Goal: Check status

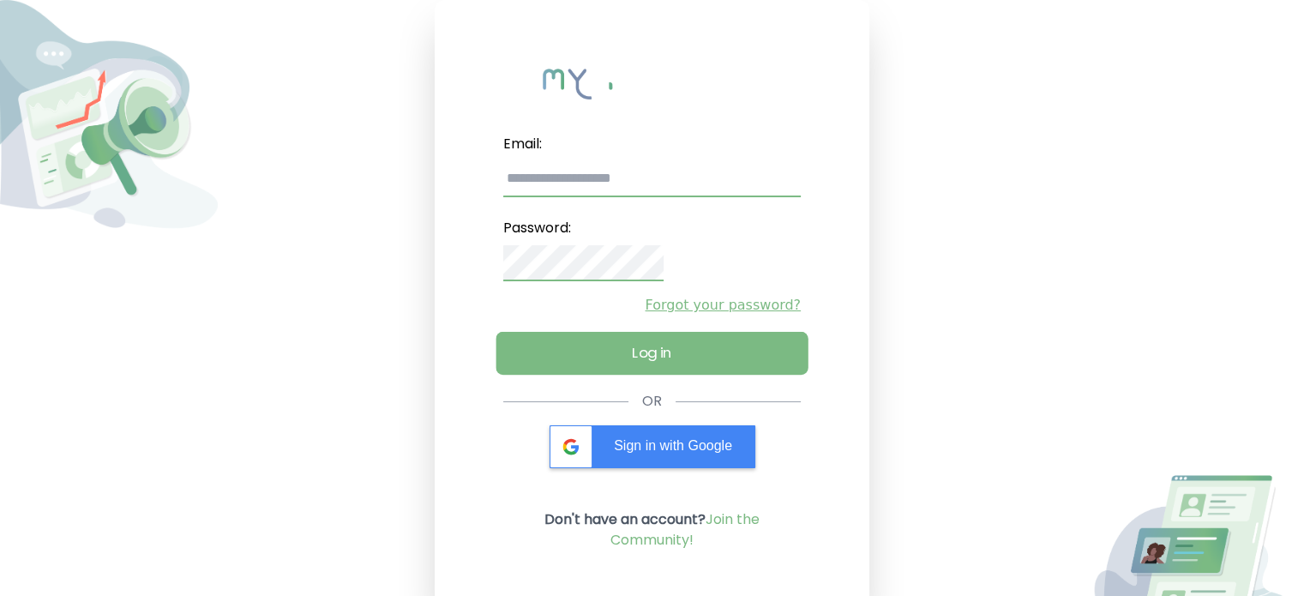
type input "**********"
click at [705, 342] on button "Log in" at bounding box center [651, 353] width 312 height 43
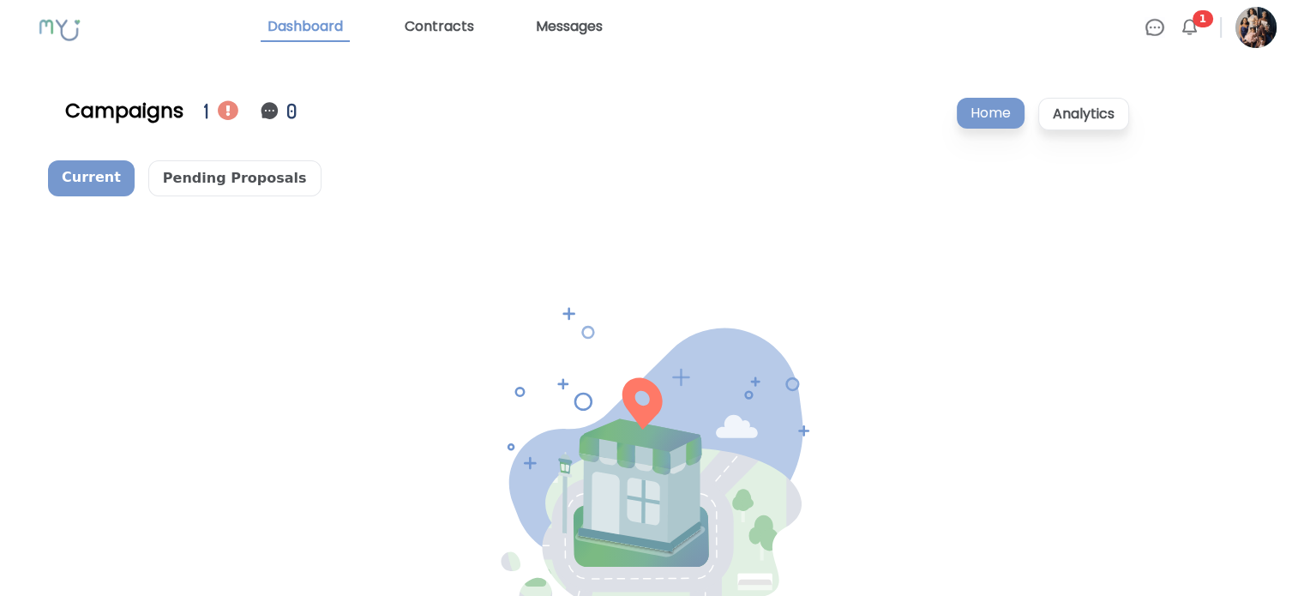
click at [220, 102] on img at bounding box center [228, 110] width 21 height 21
click at [94, 179] on p "Current" at bounding box center [91, 178] width 87 height 36
click at [257, 177] on p "Pending Proposals" at bounding box center [234, 178] width 173 height 36
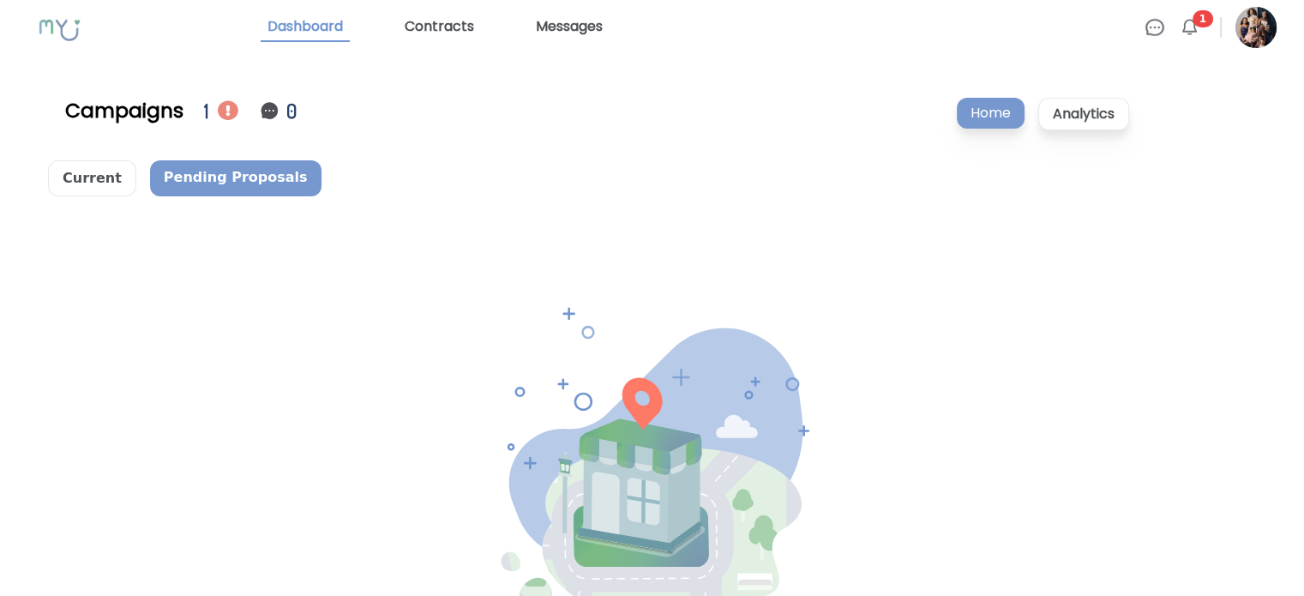
click at [257, 174] on p "Pending Proposals" at bounding box center [235, 178] width 171 height 36
click at [99, 165] on p "Current" at bounding box center [92, 178] width 88 height 36
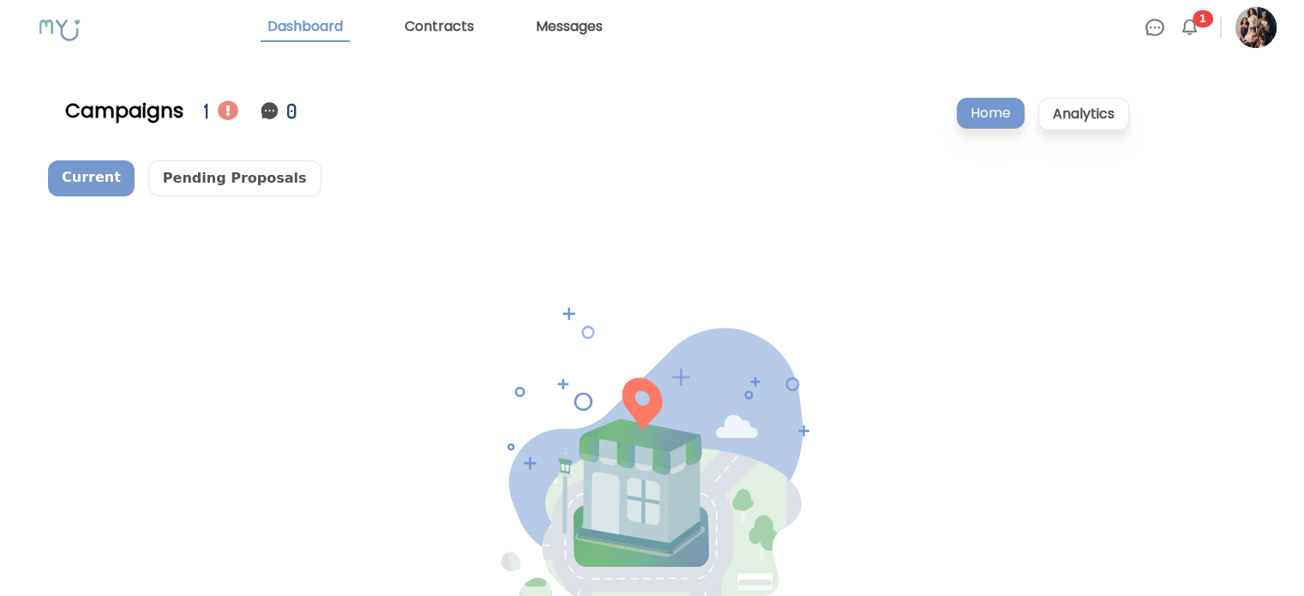
click at [1201, 20] on span "1" at bounding box center [1202, 18] width 21 height 17
click at [1191, 25] on img at bounding box center [1189, 27] width 21 height 21
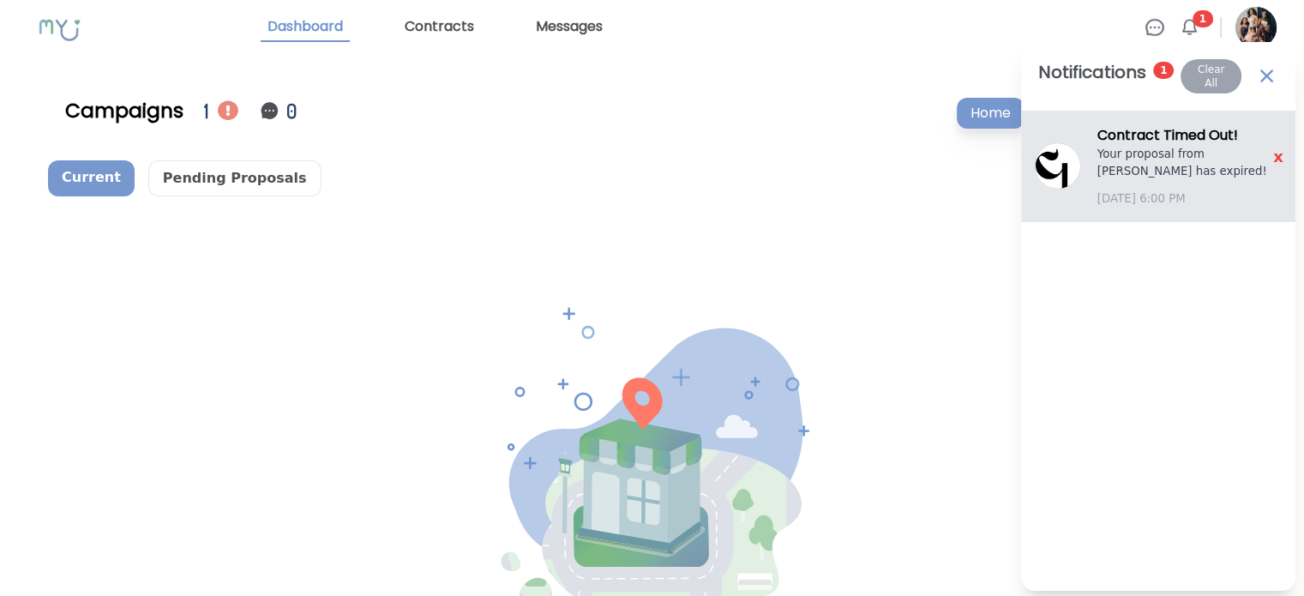
click at [1170, 169] on p "Your proposal from [PERSON_NAME] has expired!" at bounding box center [1189, 163] width 184 height 34
